Goal: Transaction & Acquisition: Purchase product/service

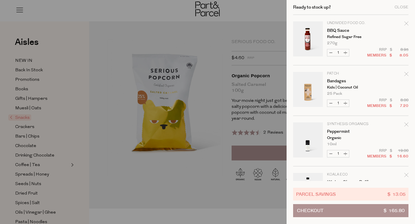
click at [404, 20] on tbody "Undivided Food Co. BBQ Sauce Refined Sugar Free 270g Only 52 Available Decrease…" at bounding box center [350, 216] width 115 height 403
click at [406, 6] on div "Close" at bounding box center [402, 7] width 14 height 4
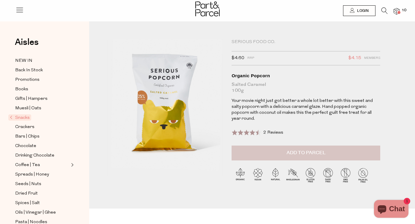
click at [281, 151] on button "Add to Parcel" at bounding box center [306, 153] width 149 height 15
click at [398, 12] on span at bounding box center [399, 12] width 3 height 3
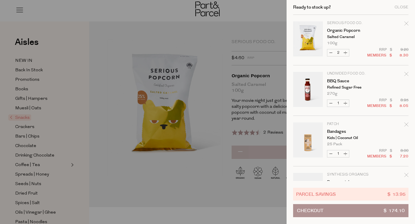
click at [405, 22] on icon "Remove Organic Popcorn" at bounding box center [407, 23] width 4 height 4
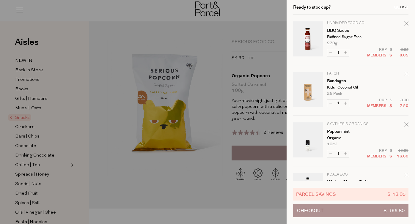
click at [404, 8] on div "Close" at bounding box center [402, 7] width 14 height 4
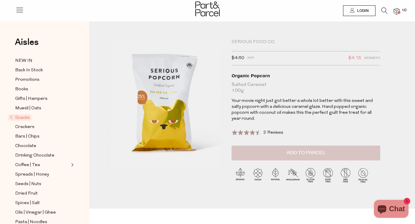
click at [276, 148] on button "Add to Parcel" at bounding box center [306, 153] width 149 height 15
click at [371, 146] on button "button" at bounding box center [372, 152] width 17 height 13
type input "2"
click at [28, 80] on span "Promotions" at bounding box center [27, 79] width 24 height 7
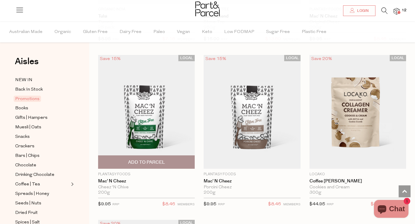
scroll to position [354, 0]
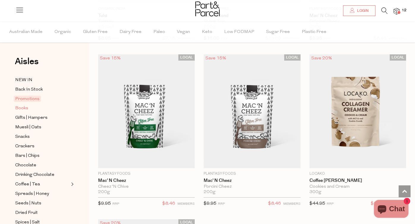
click at [26, 107] on span "Books" at bounding box center [21, 108] width 13 height 7
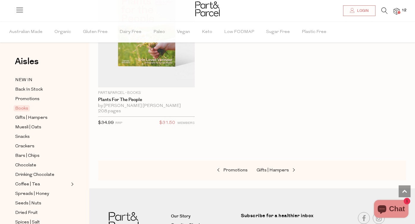
scroll to position [605, 0]
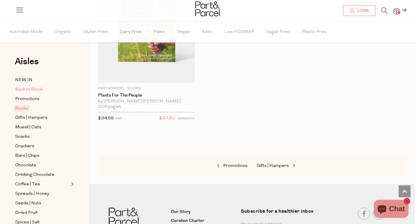
click at [36, 87] on span "Back In Stock" at bounding box center [29, 89] width 28 height 7
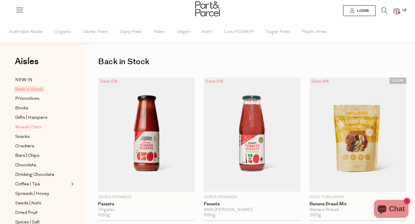
click at [35, 125] on span "Muesli | Oats" at bounding box center [28, 127] width 26 height 7
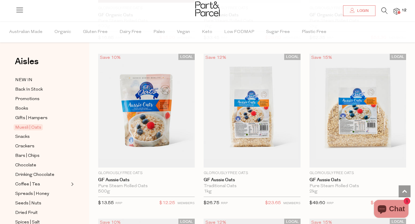
scroll to position [2547, 0]
